Goal: Find specific page/section: Find specific page/section

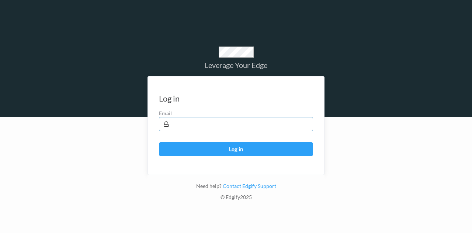
click at [228, 125] on input "text" at bounding box center [236, 124] width 154 height 14
type input "b128648"
click at [220, 149] on button "Log in" at bounding box center [236, 149] width 154 height 14
click at [220, 131] on input "b128648" at bounding box center [236, 124] width 154 height 14
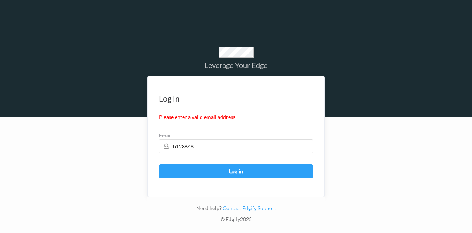
click at [212, 168] on button "Log in" at bounding box center [236, 171] width 154 height 14
click at [219, 144] on input "b128648" at bounding box center [236, 146] width 154 height 14
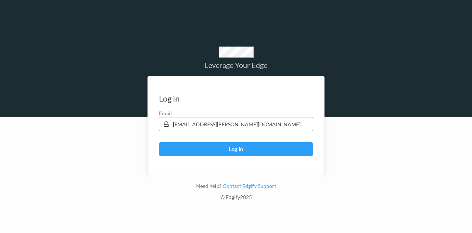
type input "[EMAIL_ADDRESS][PERSON_NAME][DOMAIN_NAME]"
click at [159, 142] on button "Log in" at bounding box center [236, 149] width 154 height 14
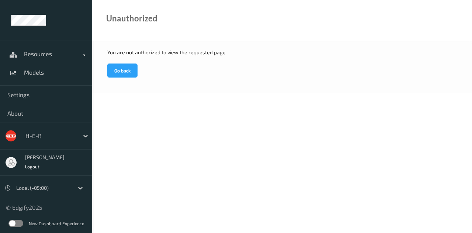
click at [42, 69] on span "Models" at bounding box center [54, 72] width 61 height 7
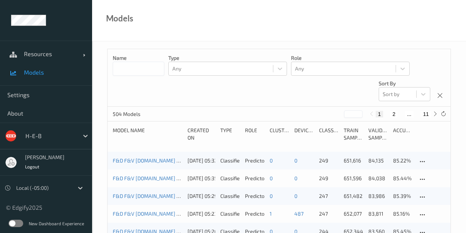
scroll to position [37, 0]
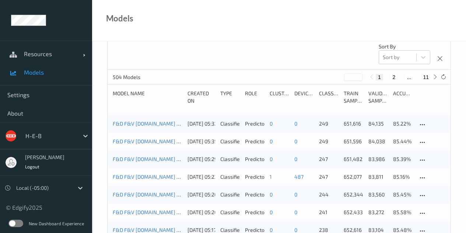
click at [28, 96] on span "Settings" at bounding box center [45, 94] width 77 height 7
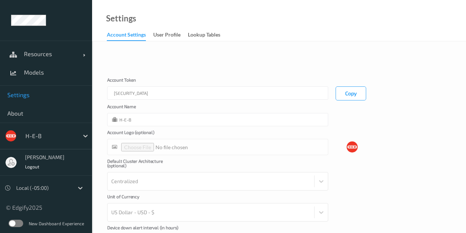
click at [25, 76] on span "Models" at bounding box center [54, 72] width 61 height 7
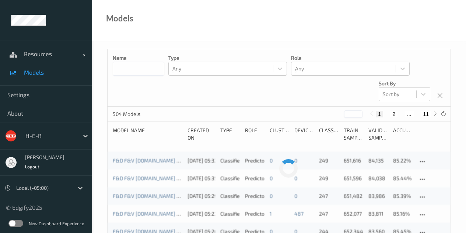
click at [84, 54] on span at bounding box center [84, 53] width 2 height 7
click at [84, 54] on link "Resources" at bounding box center [46, 54] width 92 height 18
click at [84, 54] on span at bounding box center [84, 53] width 2 height 7
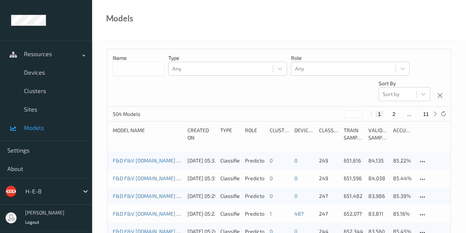
click at [25, 109] on span "Sites" at bounding box center [54, 108] width 61 height 7
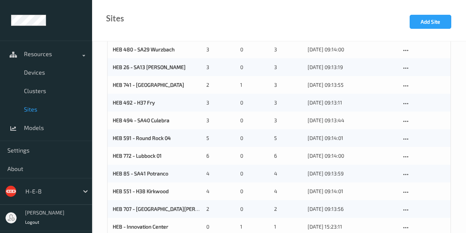
scroll to position [524, 0]
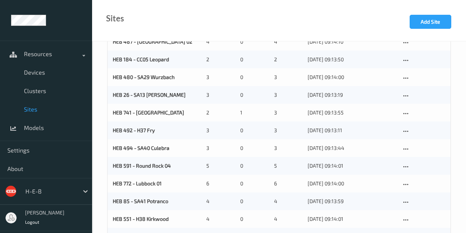
click at [123, 125] on div "HEB 492 - H37 Fry 3 0 3 [DATE] 09:13:11" at bounding box center [279, 130] width 343 height 18
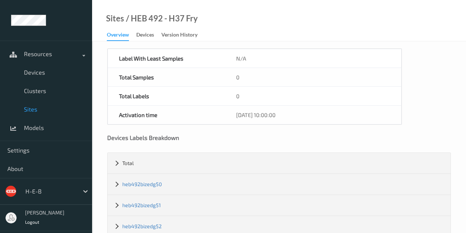
scroll to position [56, 0]
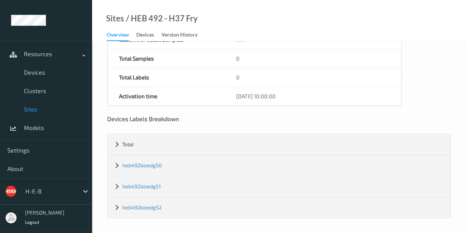
click at [151, 163] on link "heb492bizedg50" at bounding box center [141, 165] width 39 height 6
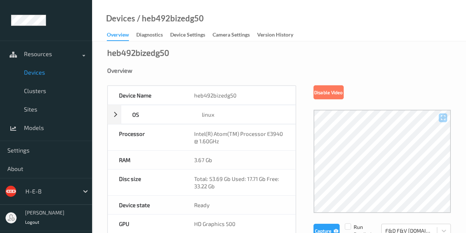
click at [42, 69] on span "Devices" at bounding box center [54, 72] width 61 height 7
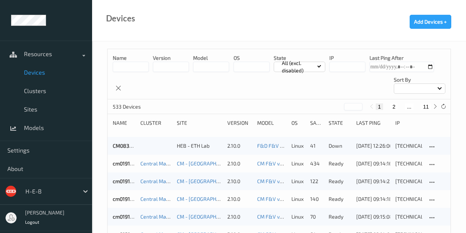
click at [38, 109] on span "Sites" at bounding box center [54, 108] width 61 height 7
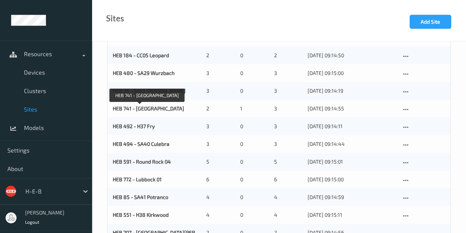
scroll to position [553, 0]
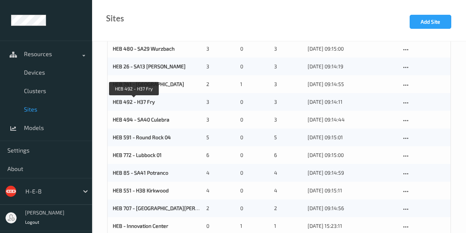
click at [131, 102] on link "HEB 492 - H37 Fry" at bounding box center [134, 101] width 42 height 6
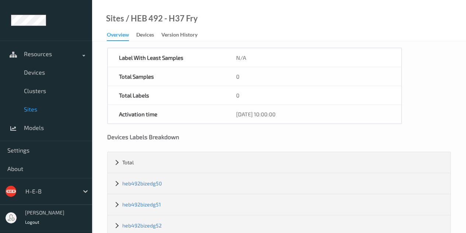
scroll to position [56, 0]
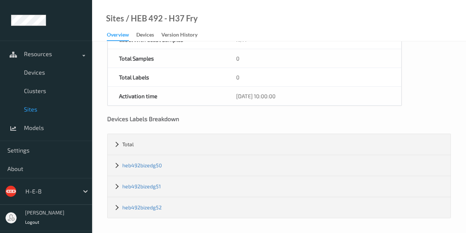
click at [134, 181] on div "heb492bizedg51" at bounding box center [279, 186] width 343 height 21
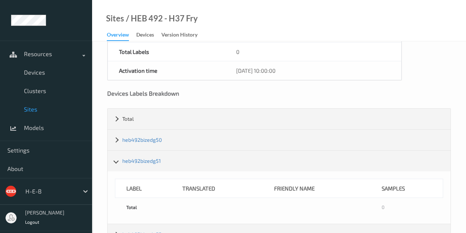
scroll to position [108, 0]
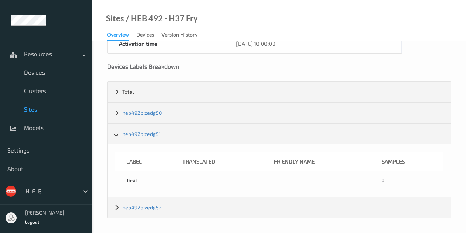
click at [133, 134] on link "heb492bizedg51" at bounding box center [141, 133] width 39 height 6
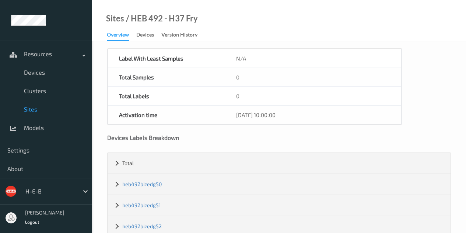
scroll to position [56, 0]
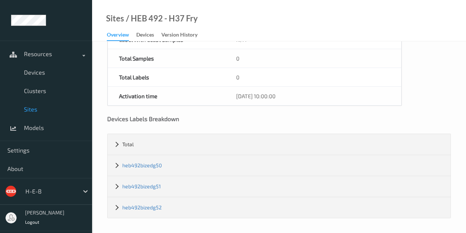
click at [148, 205] on link "heb492bizedg52" at bounding box center [141, 207] width 39 height 6
